Goal: Information Seeking & Learning: Check status

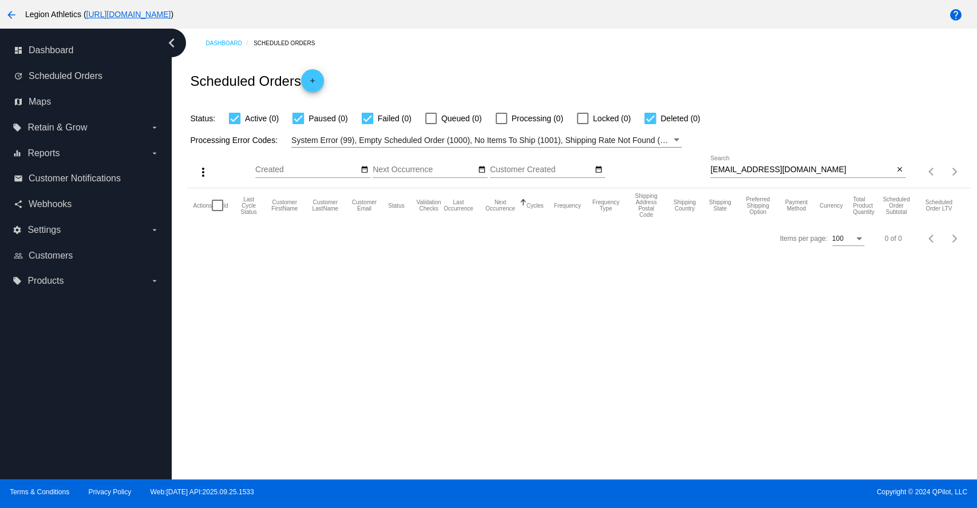
click at [744, 169] on input "[EMAIL_ADDRESS][DOMAIN_NAME]" at bounding box center [801, 169] width 183 height 9
paste input "[PERSON_NAME][EMAIL_ADDRESS]"
click at [731, 172] on input "[PERSON_NAME][EMAIL_ADDRESS][DOMAIN_NAME]" at bounding box center [801, 169] width 183 height 9
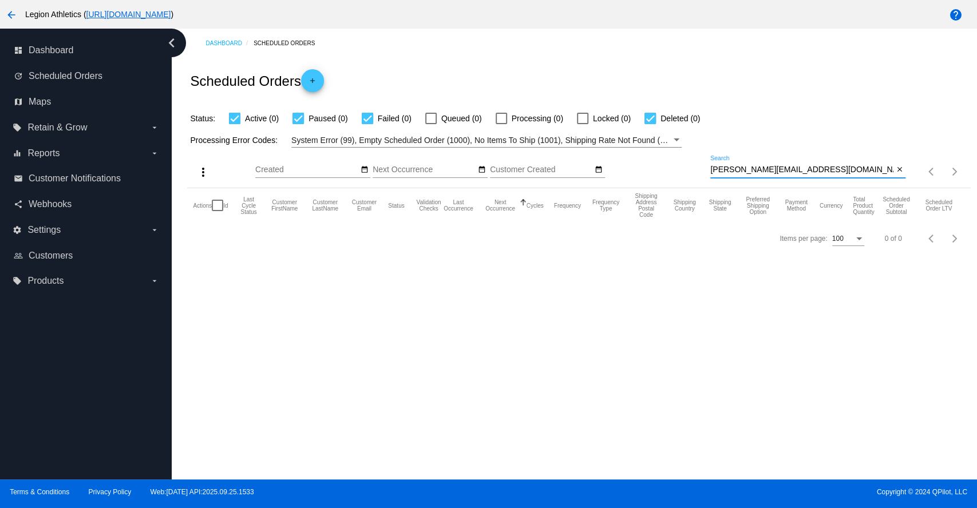
click at [731, 172] on input "[PERSON_NAME][EMAIL_ADDRESS][DOMAIN_NAME]" at bounding box center [801, 169] width 183 height 9
paste input "D"
type input "[PERSON_NAME][EMAIL_ADDRESS][DOMAIN_NAME]"
